Goal: Ask a question

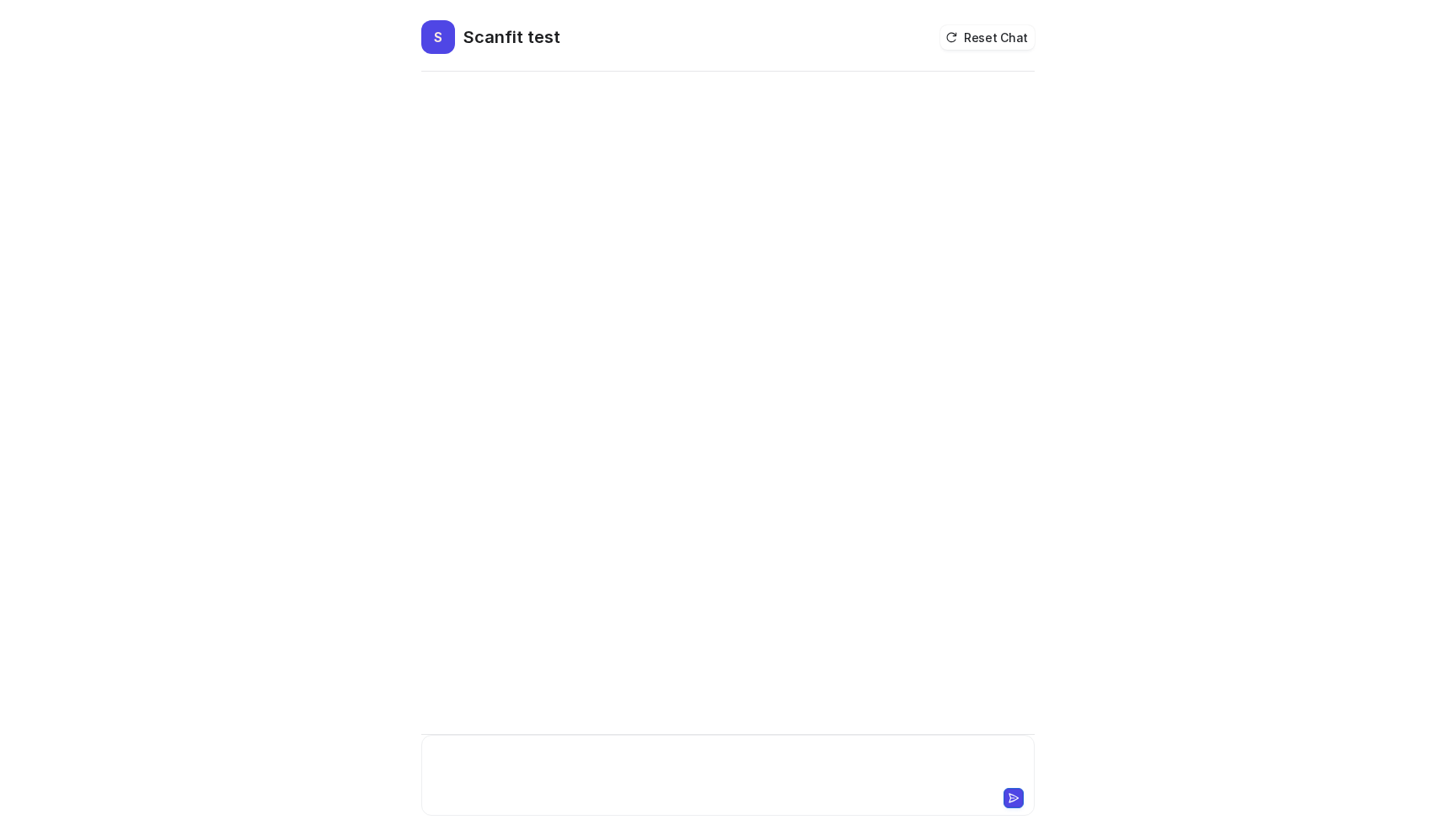
click at [508, 767] on div at bounding box center [728, 766] width 605 height 39
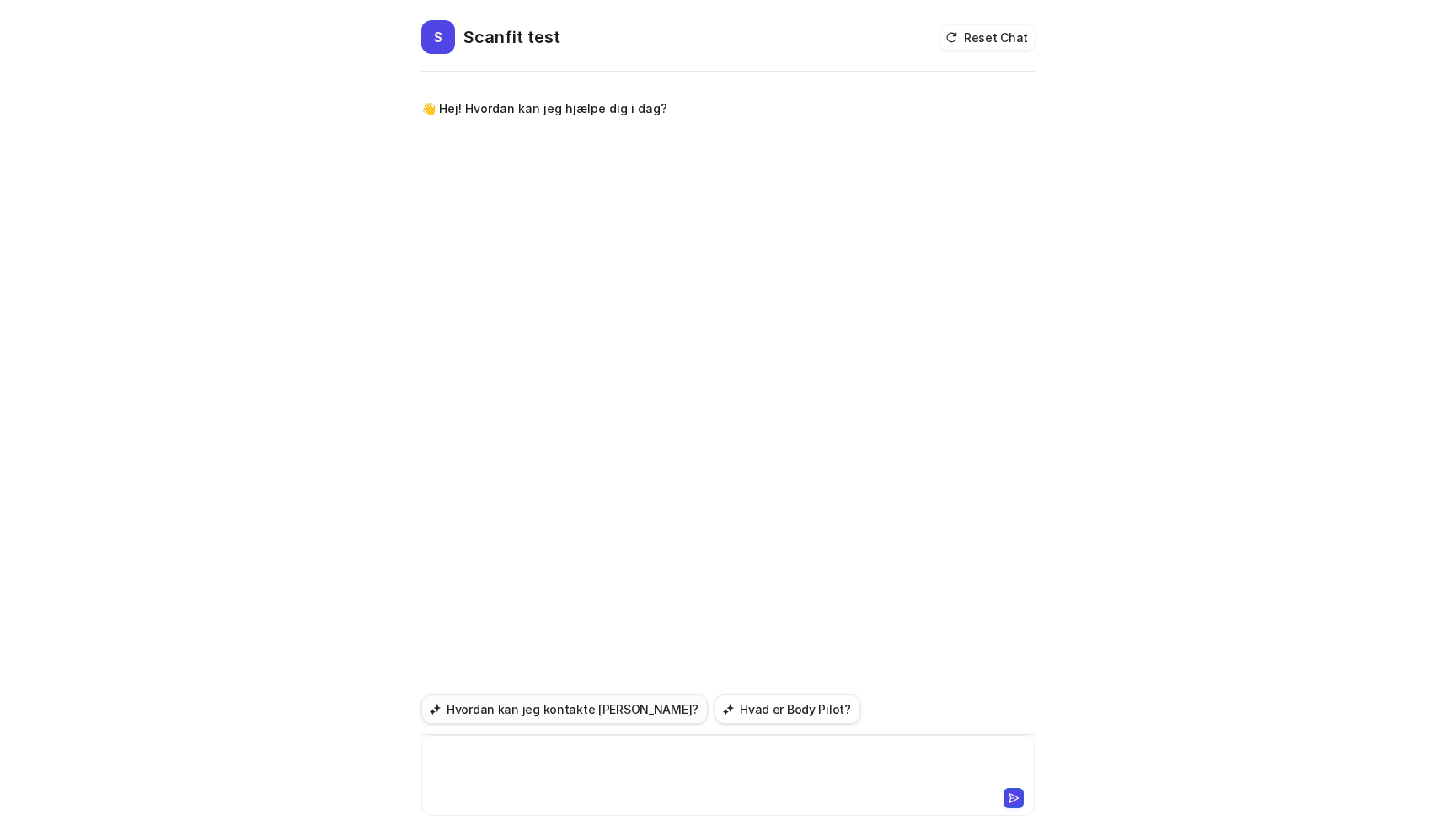
click at [574, 711] on button "Hvordan kan jeg kontakte [PERSON_NAME]?" at bounding box center [565, 709] width 287 height 30
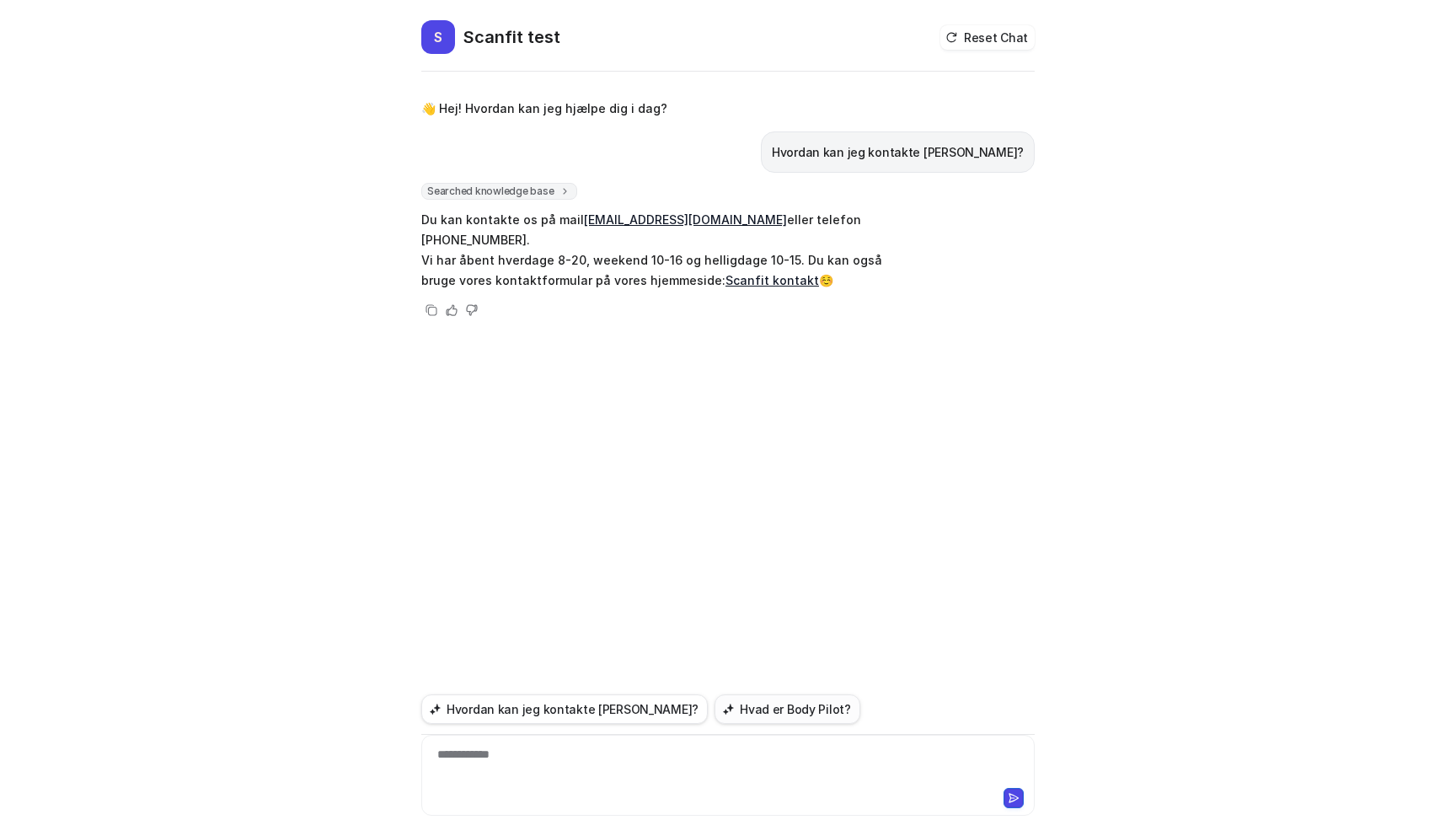
click at [721, 706] on button "Hvad er Body Pilot?" at bounding box center [788, 709] width 146 height 30
click at [558, 767] on div "**********" at bounding box center [728, 766] width 605 height 39
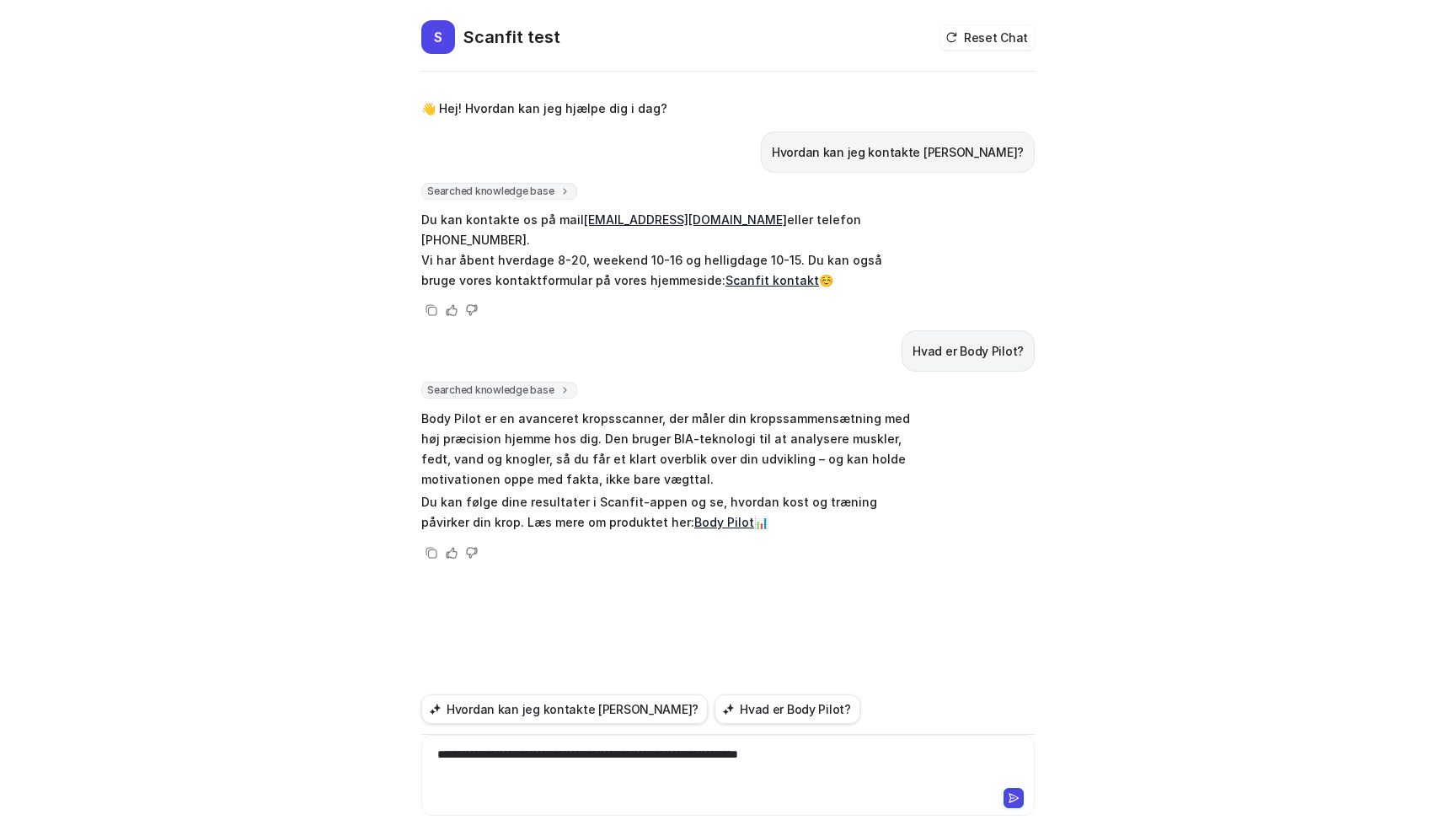
click at [1010, 794] on icon at bounding box center [1014, 798] width 9 height 8
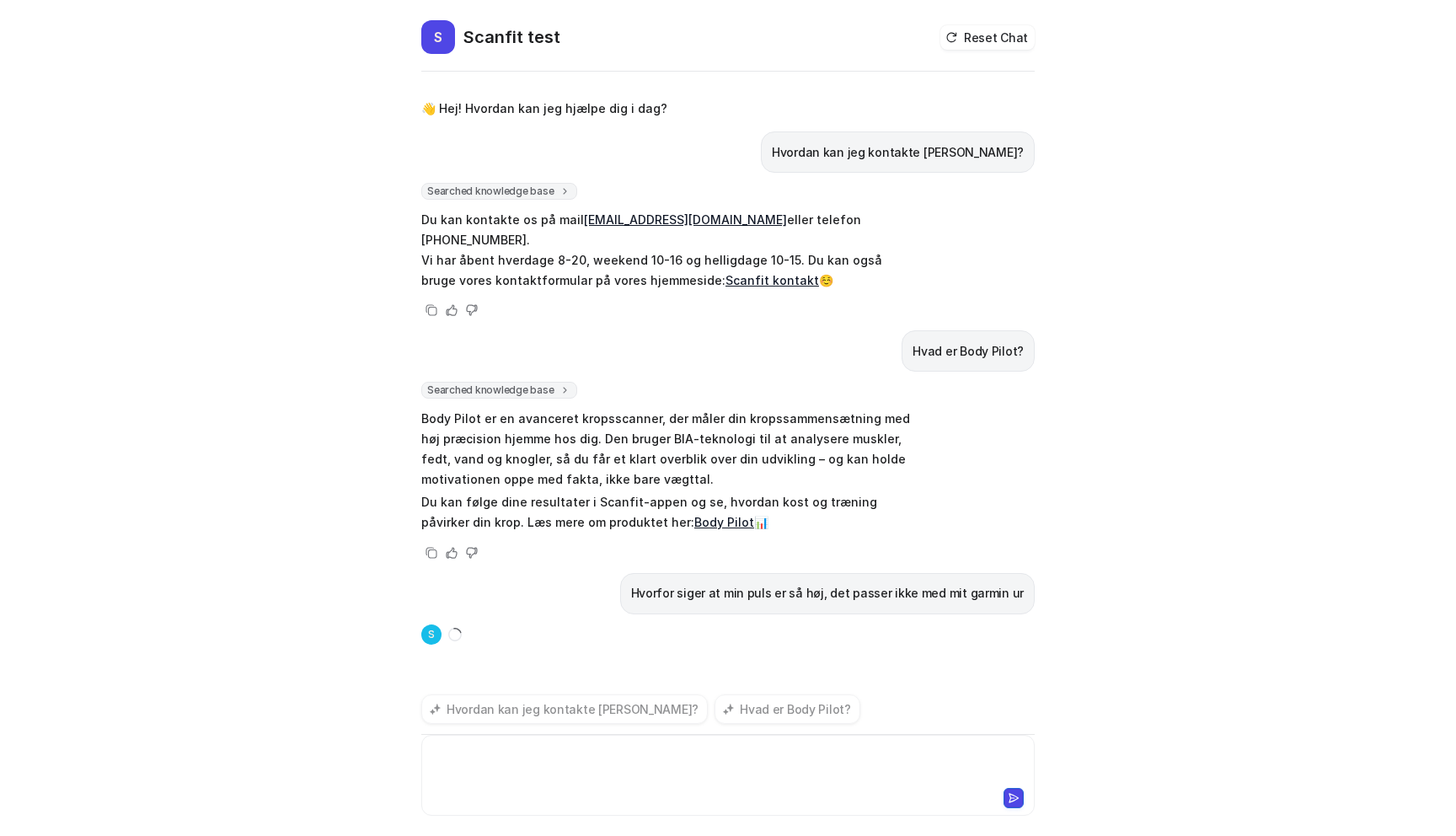
click at [740, 766] on div at bounding box center [728, 766] width 605 height 39
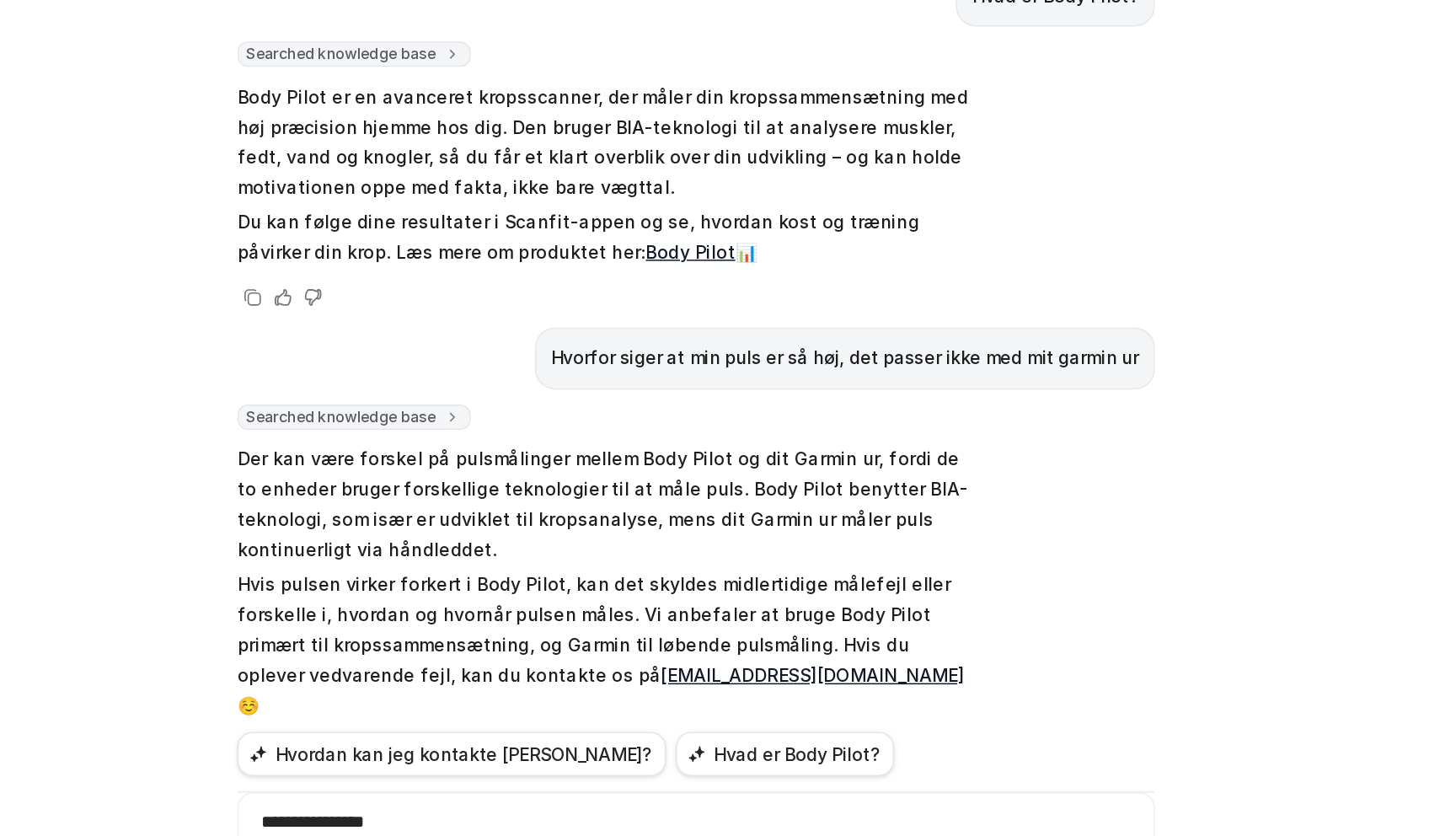
scroll to position [96, 0]
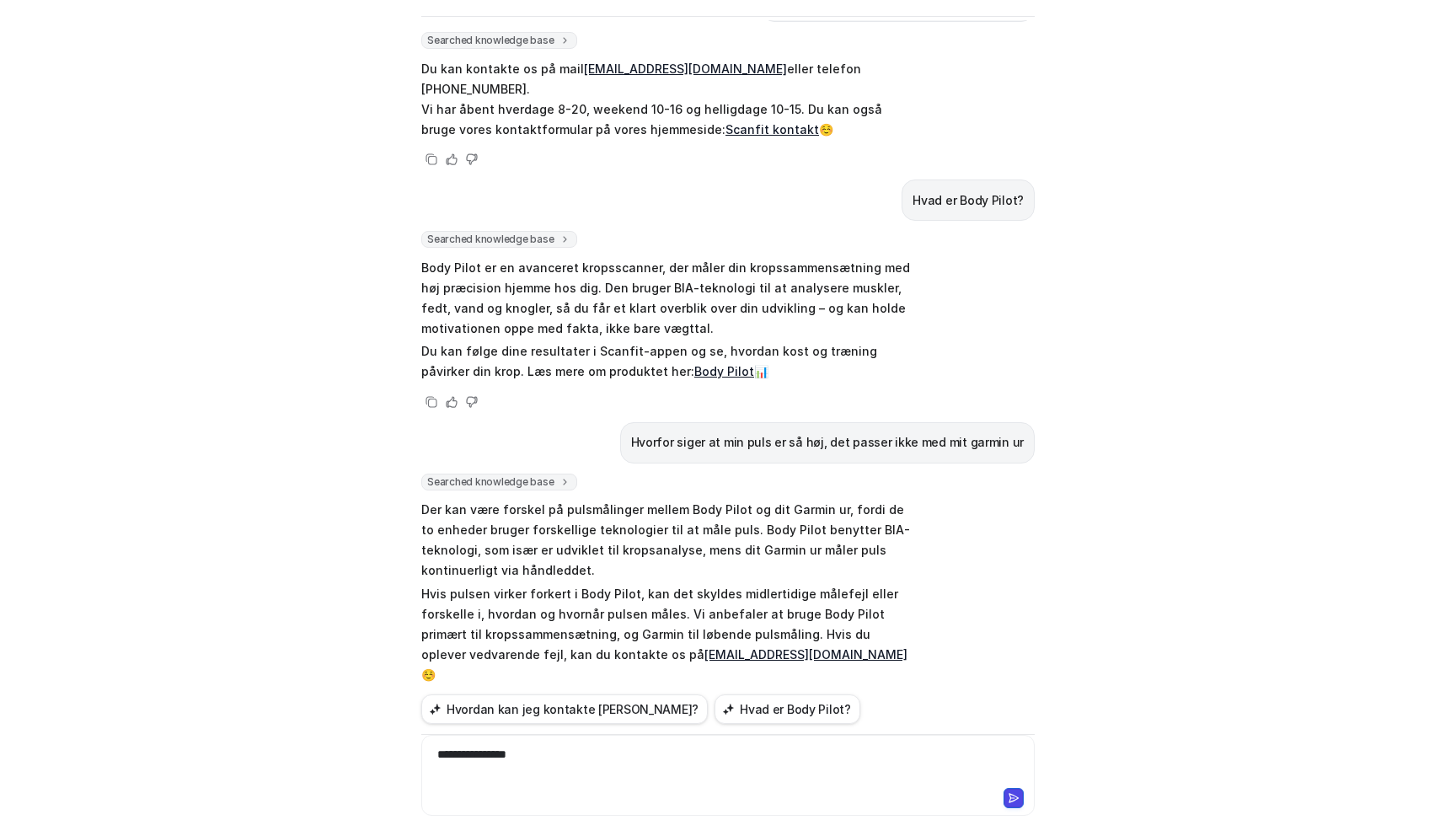
click at [1017, 797] on icon at bounding box center [1014, 798] width 9 height 8
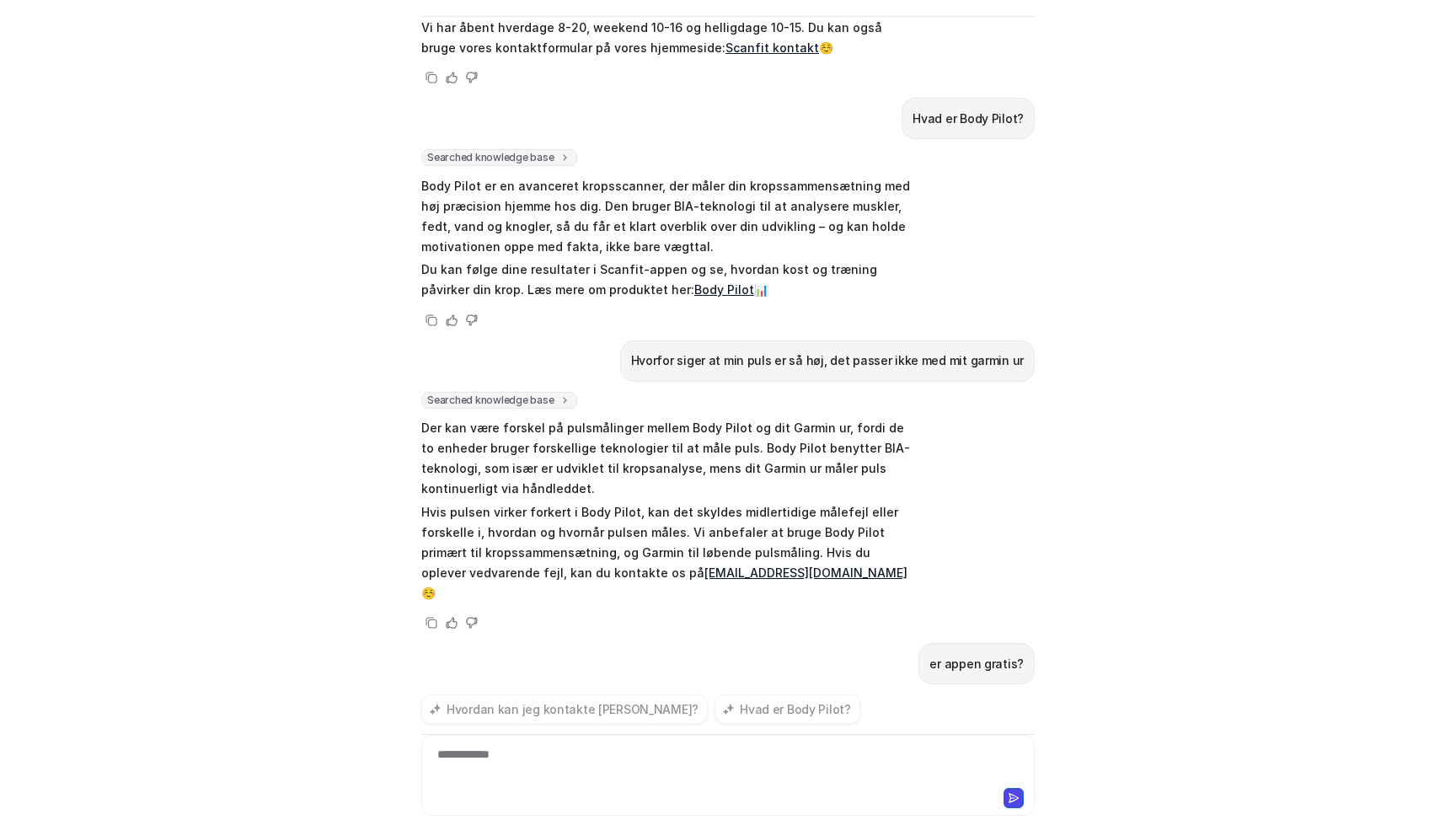
scroll to position [205, 0]
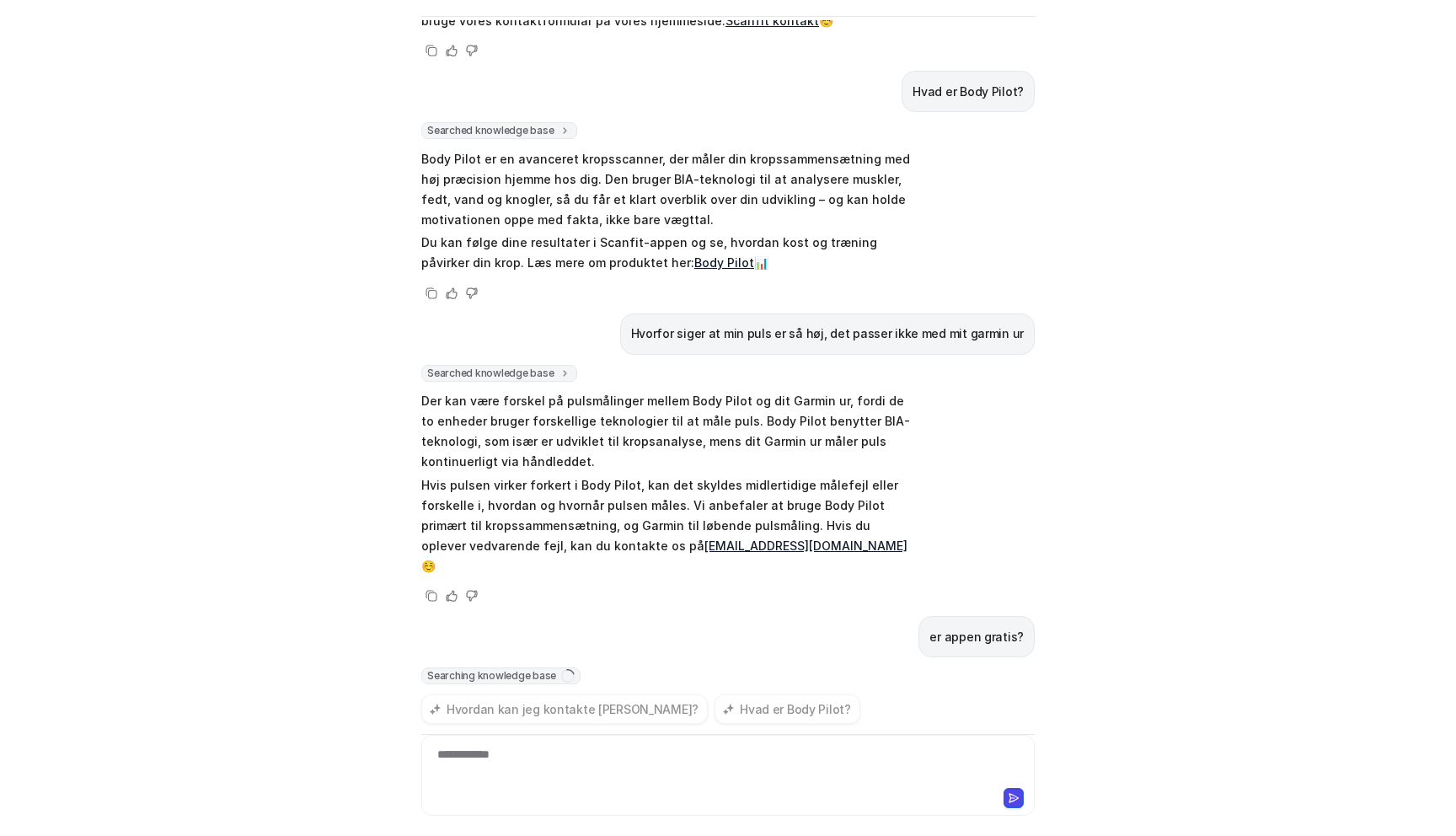
click at [516, 767] on div "**********" at bounding box center [728, 766] width 605 height 39
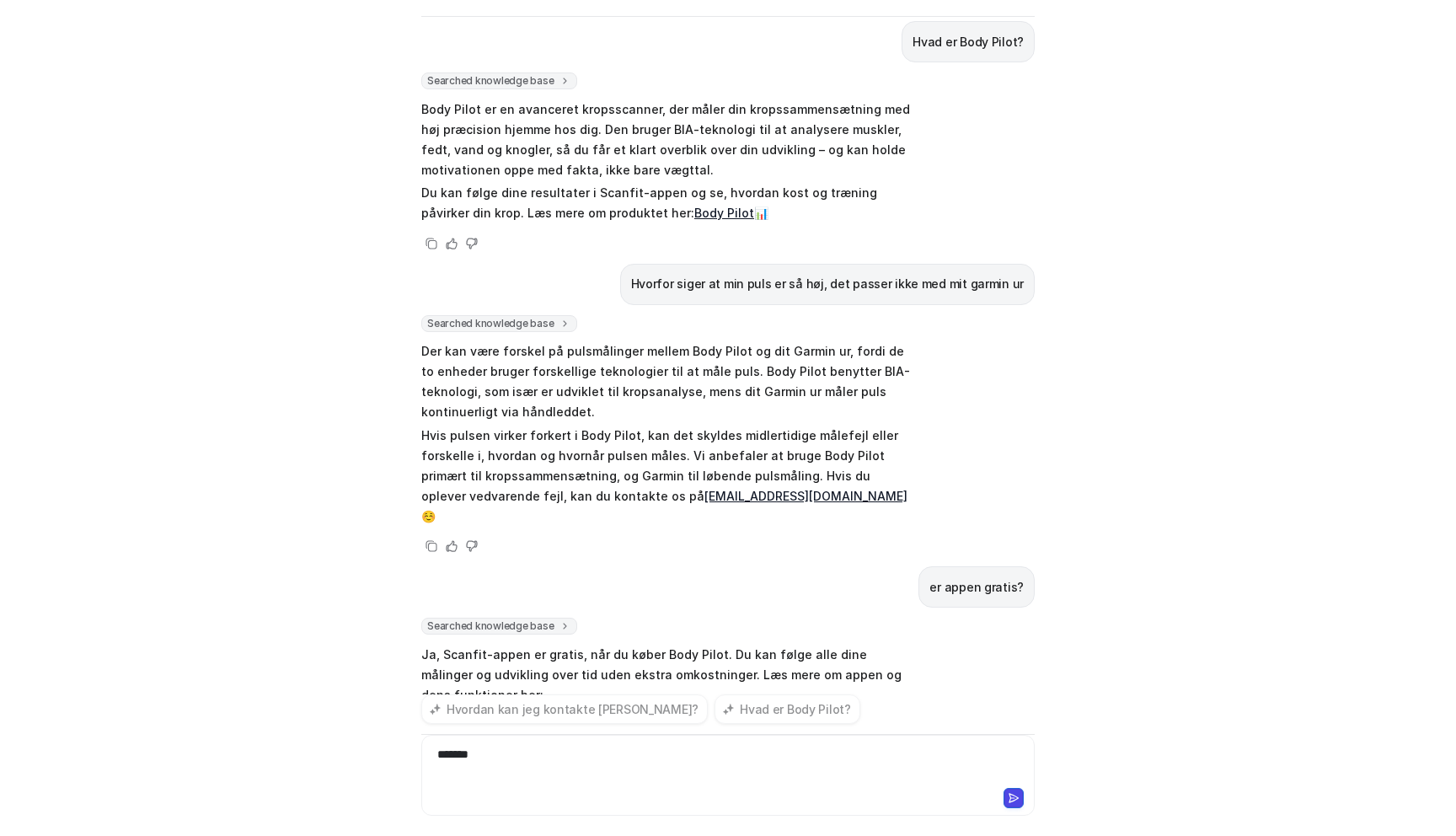
scroll to position [275, 0]
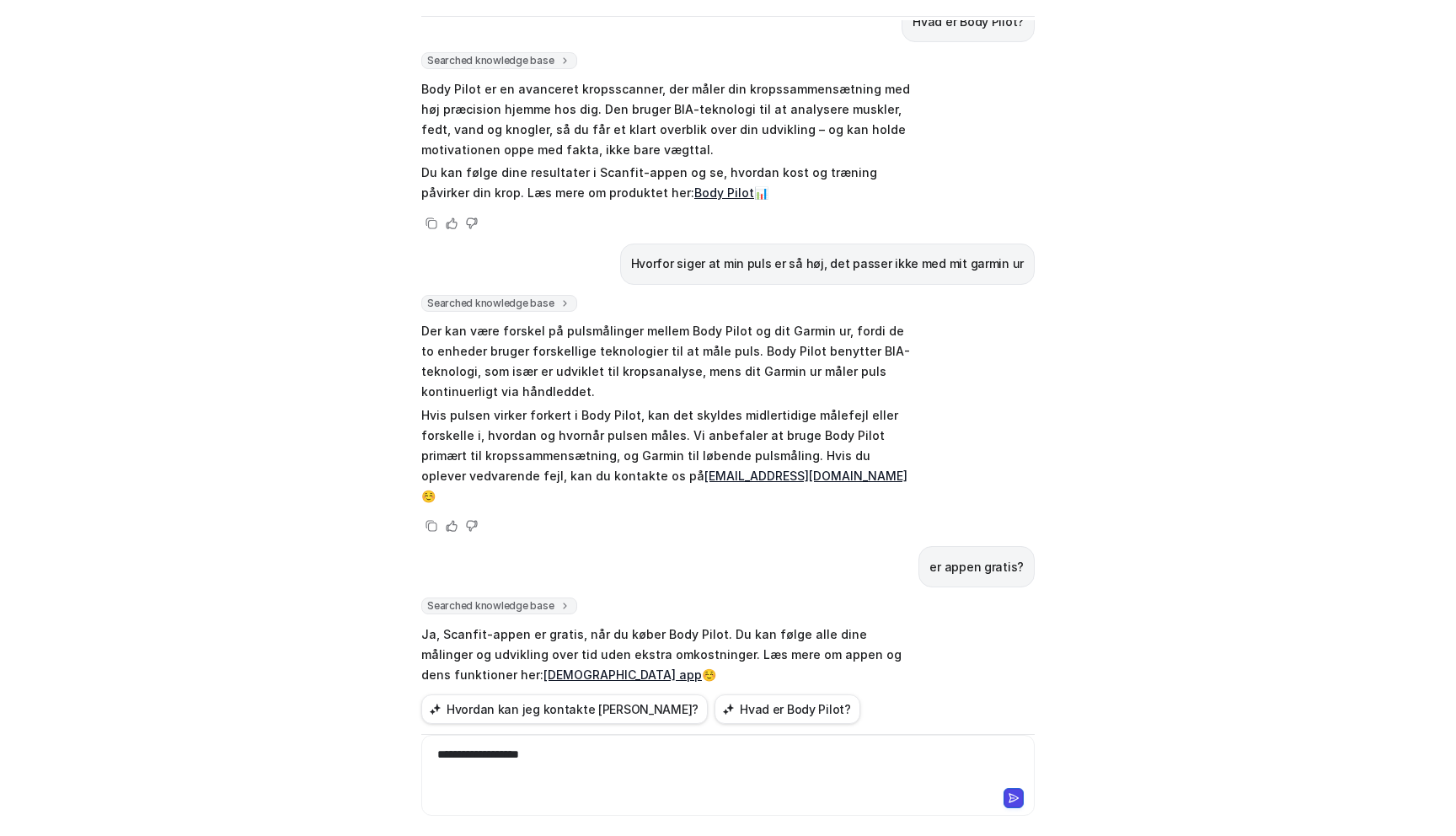
click at [543, 668] on link "[DEMOGRAPHIC_DATA] app" at bounding box center [622, 674] width 158 height 14
click at [1017, 801] on icon at bounding box center [1014, 798] width 12 height 12
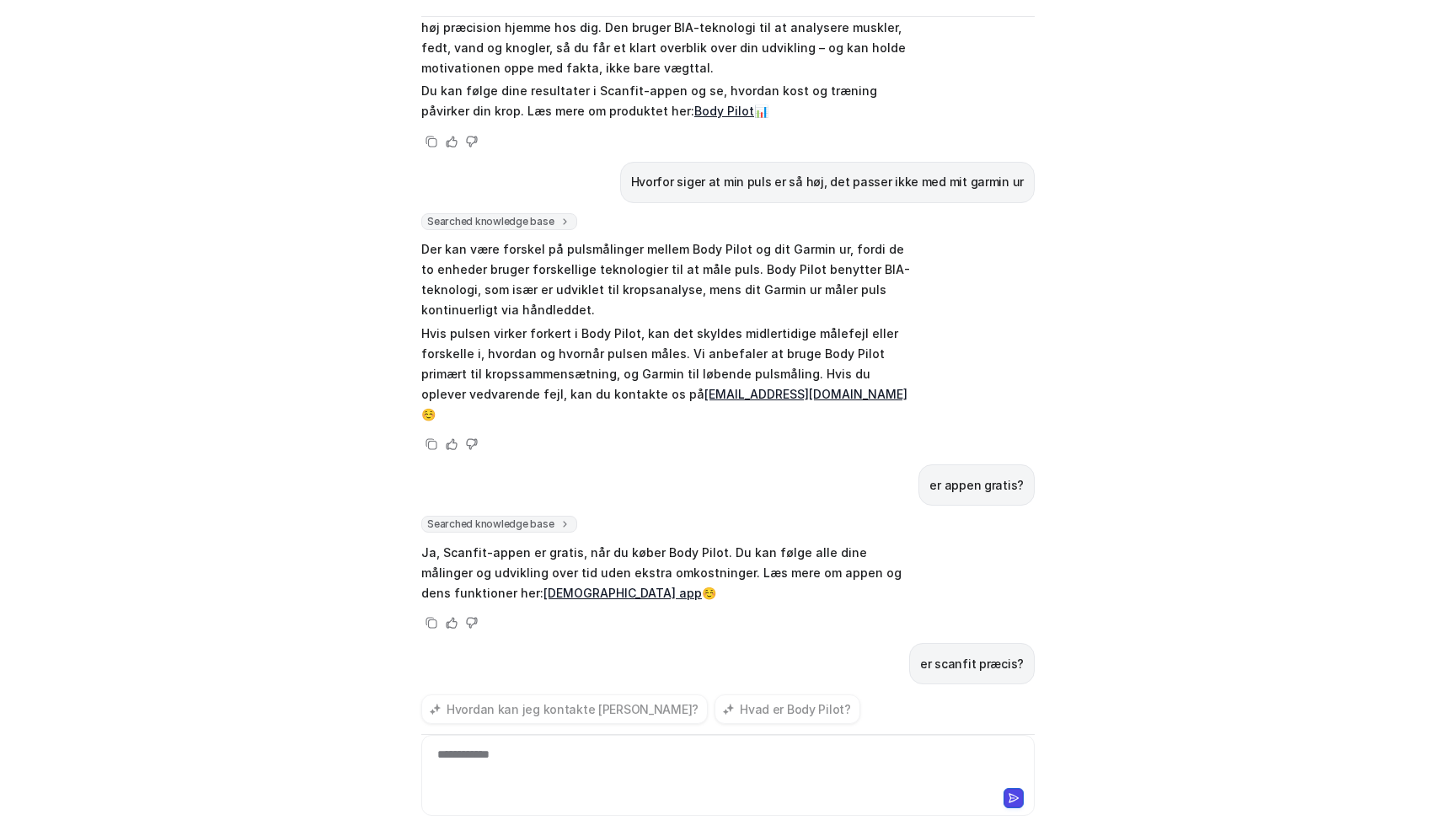
scroll to position [383, 0]
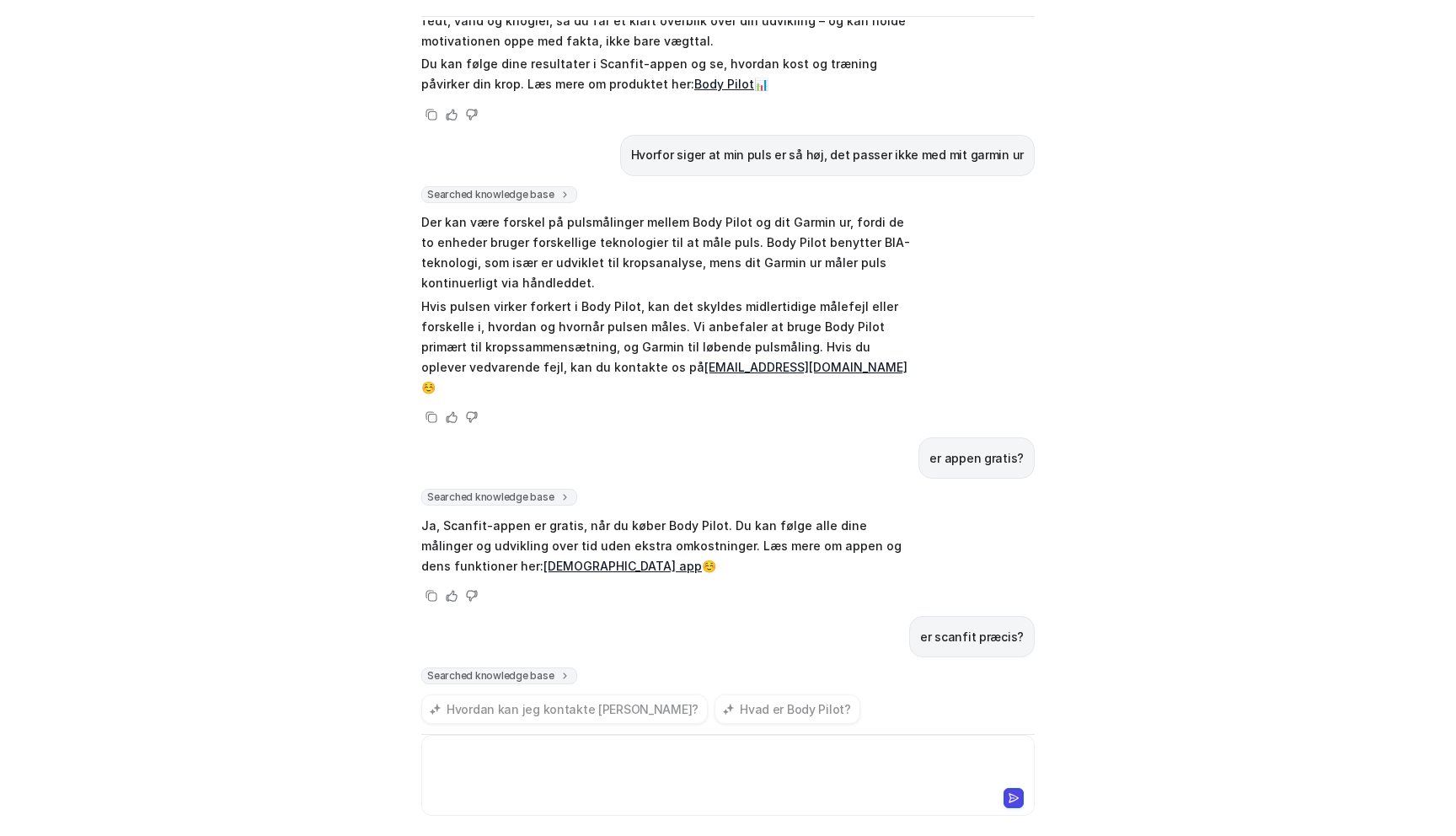
click at [628, 767] on div at bounding box center [728, 766] width 605 height 39
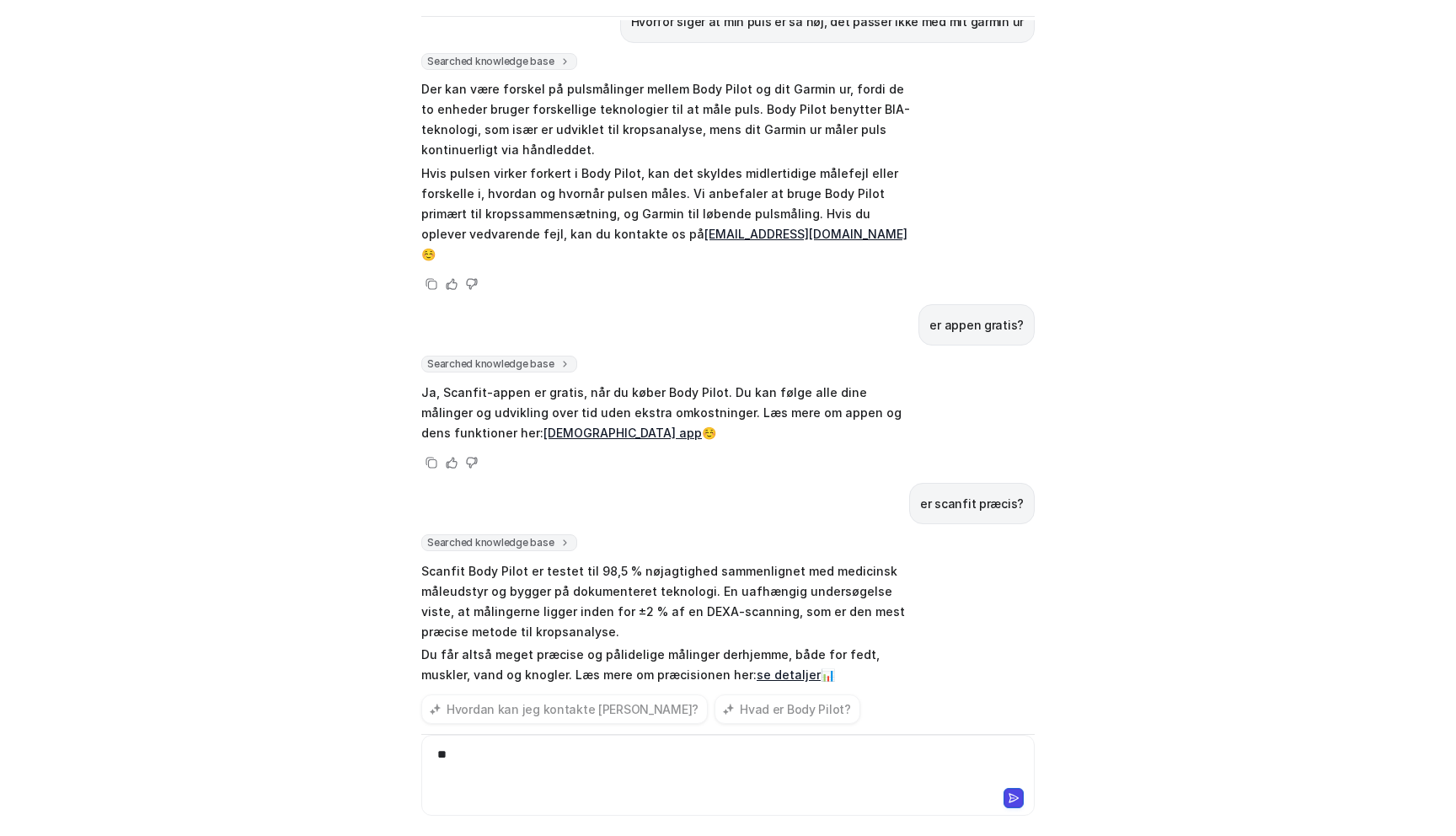
scroll to position [517, 0]
click at [1003, 800] on button at bounding box center [1014, 798] width 20 height 20
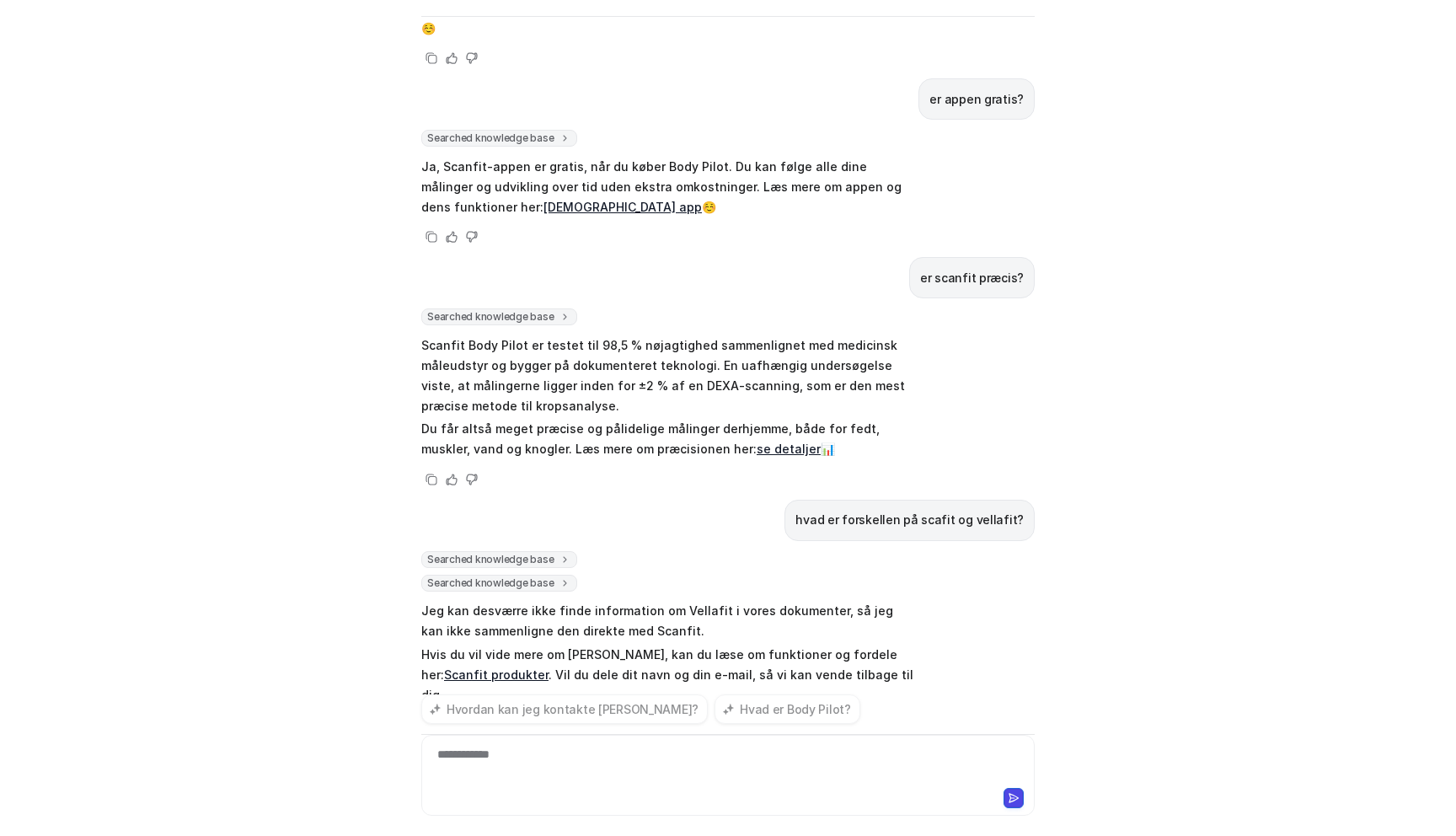
scroll to position [763, 0]
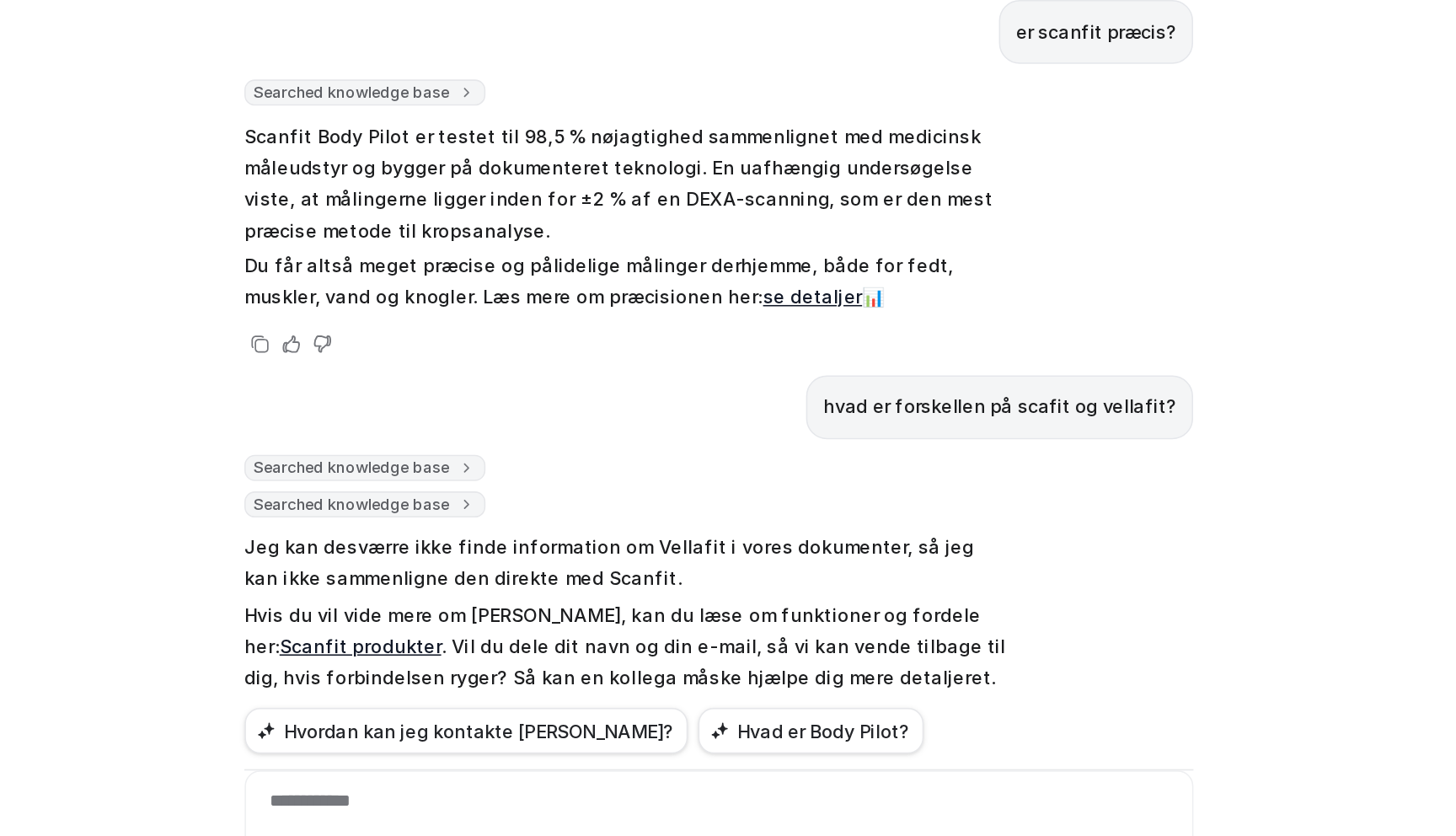
click at [549, 647] on link "Scanfit produkter" at bounding box center [496, 654] width 105 height 14
